Goal: Check status: Check status

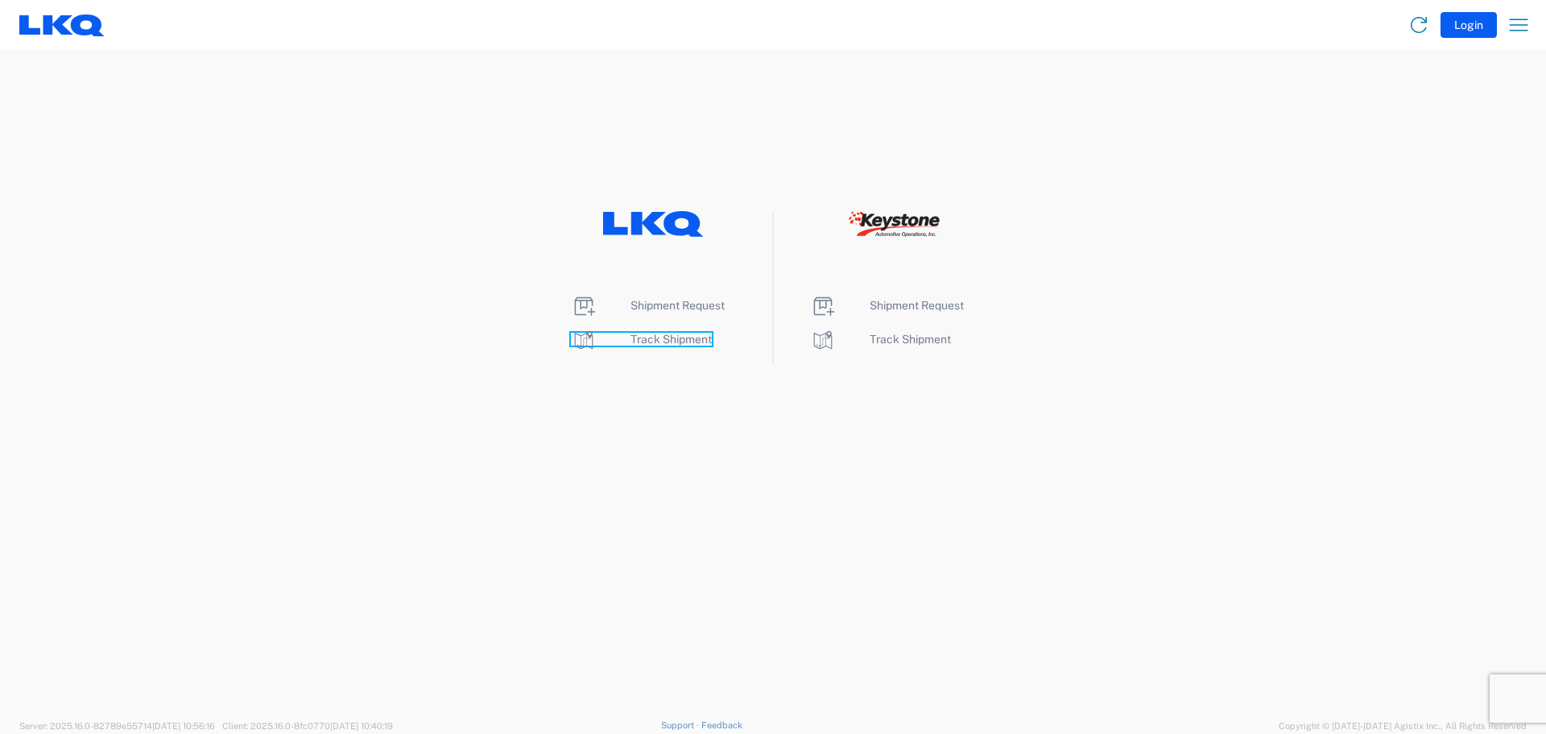
click at [671, 333] on span "Track Shipment" at bounding box center [671, 339] width 81 height 13
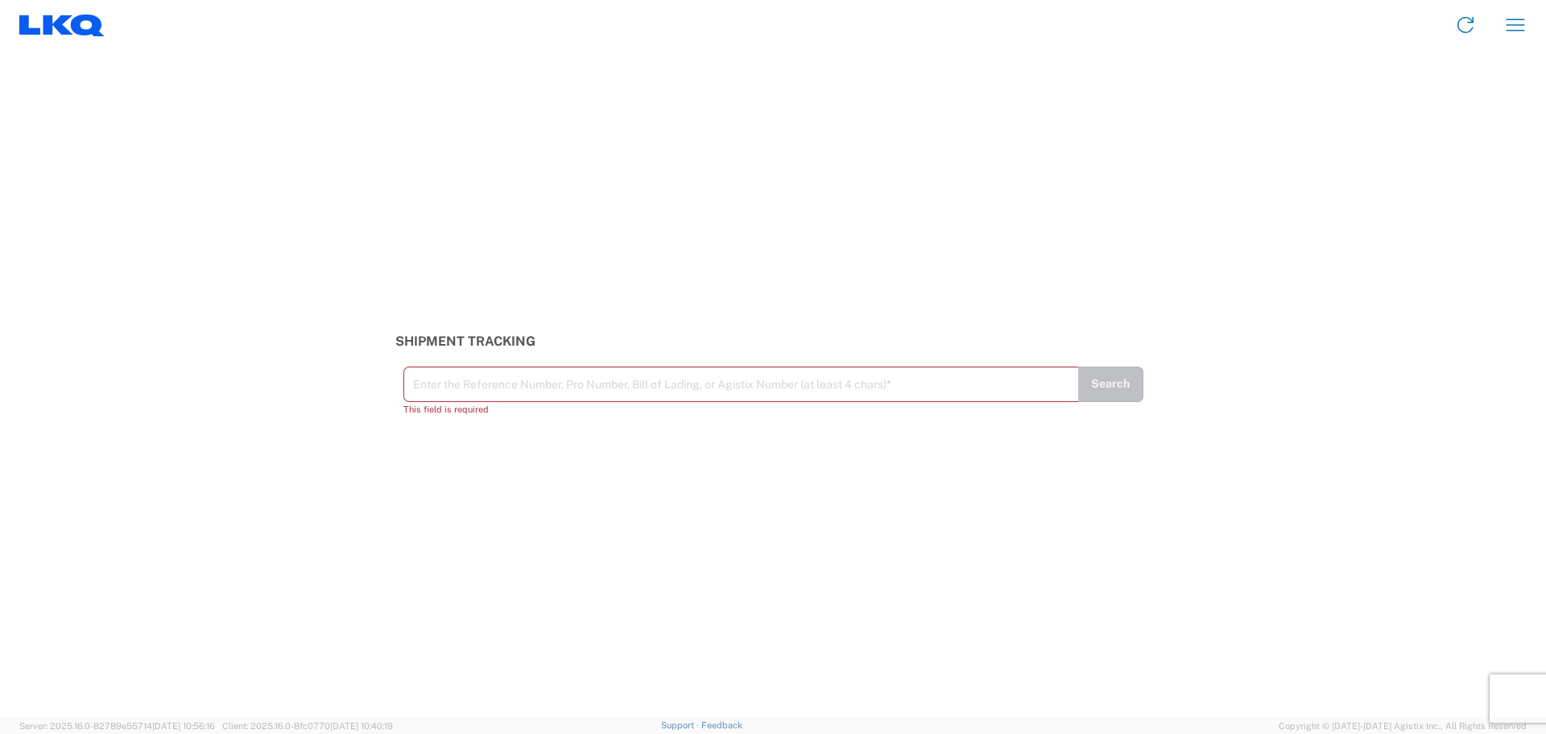
drag, startPoint x: 432, startPoint y: 392, endPoint x: 411, endPoint y: 383, distance: 22.7
drag, startPoint x: 411, startPoint y: 383, endPoint x: 446, endPoint y: 419, distance: 50.1
click at [446, 419] on div "Shipment Tracking Enter the Reference Number, Pro Number, Bill of Lading, or Ag…" at bounding box center [773, 383] width 1546 height 667
click at [442, 392] on input "text" at bounding box center [741, 383] width 656 height 28
paste input "56459962"
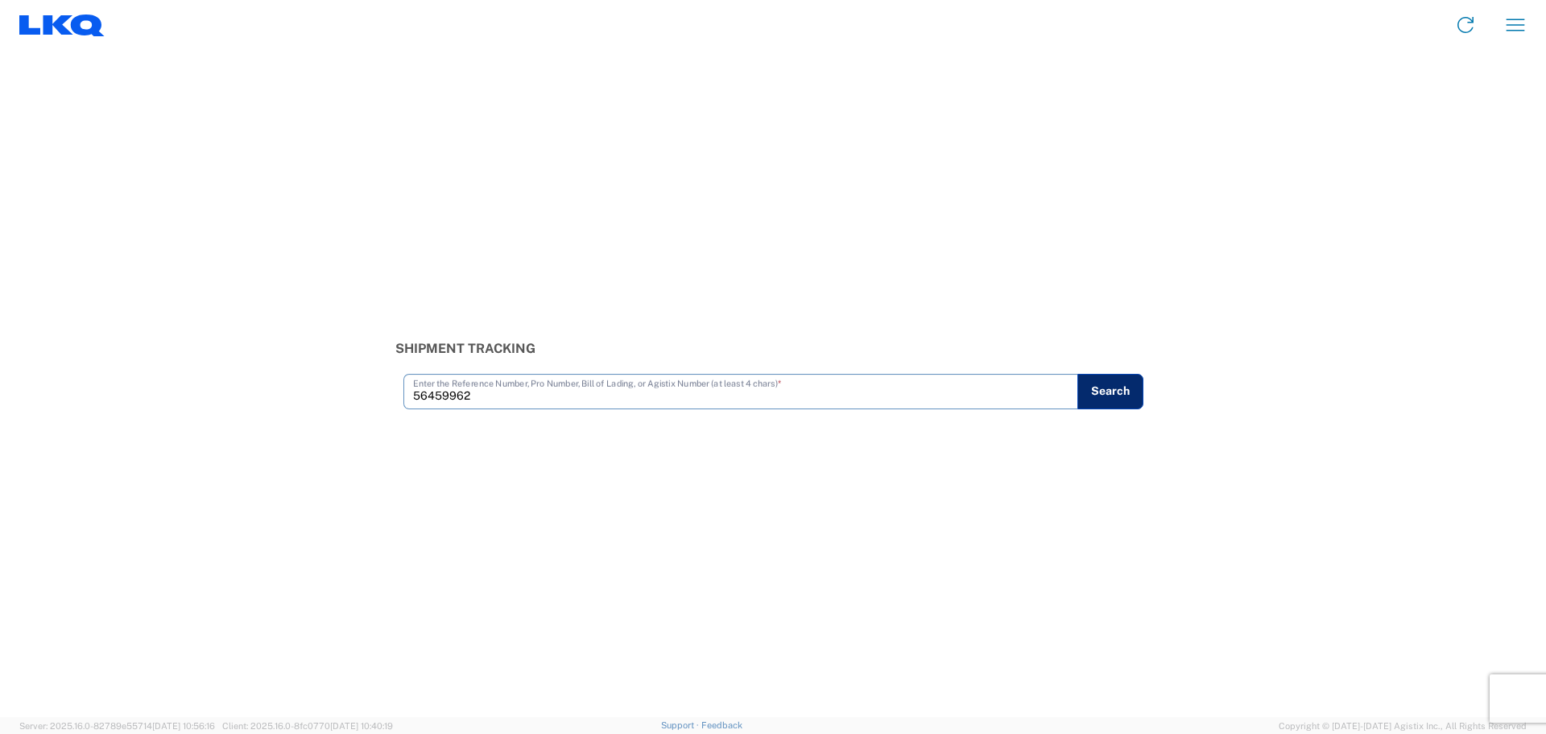
type input "56459962"
click at [1124, 384] on button "Search" at bounding box center [1111, 391] width 66 height 35
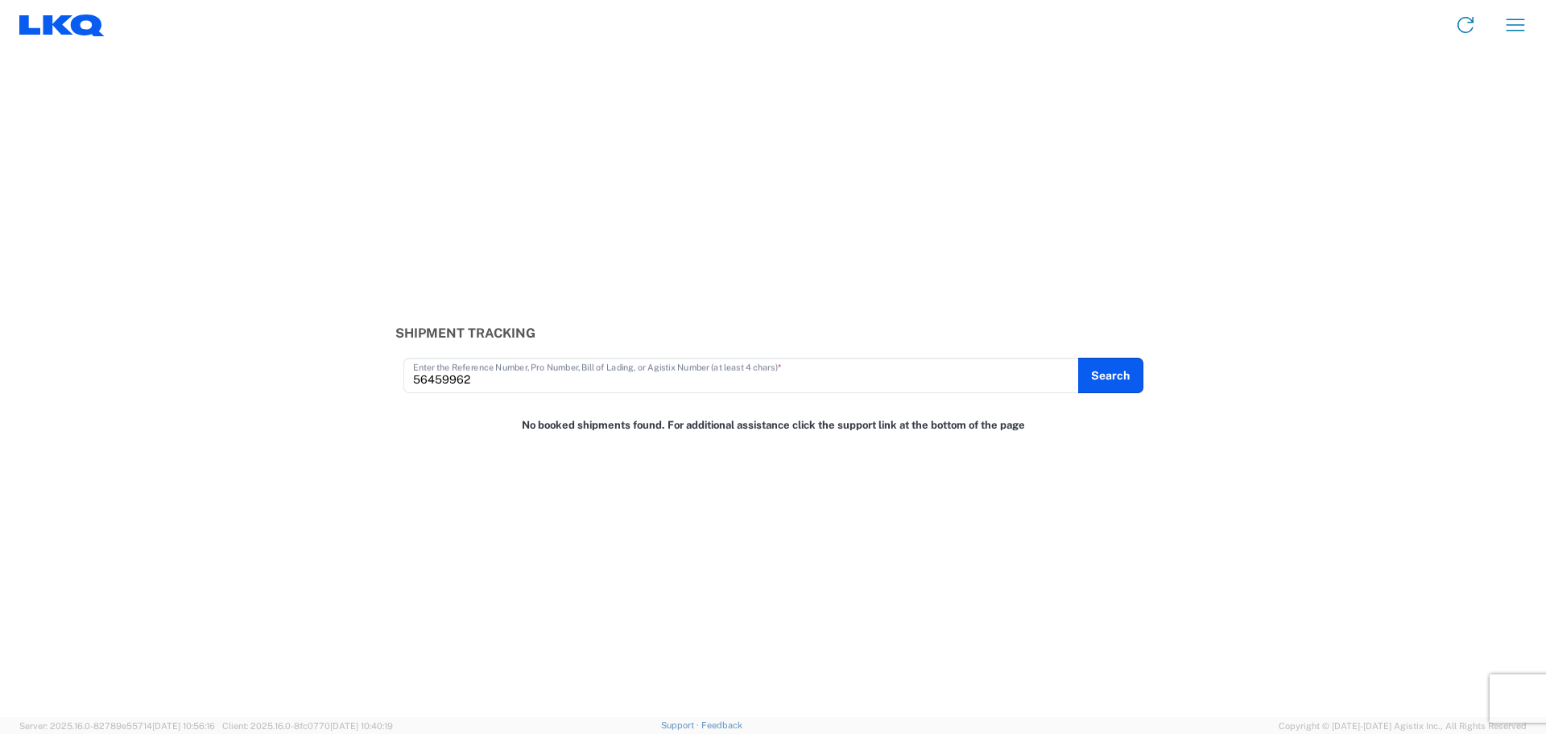
click at [1299, 337] on div "Shipment Tracking 56459962 Enter the Reference Number, Pro Number, Bill of Ladi…" at bounding box center [773, 359] width 1546 height 68
